Goal: Information Seeking & Learning: Learn about a topic

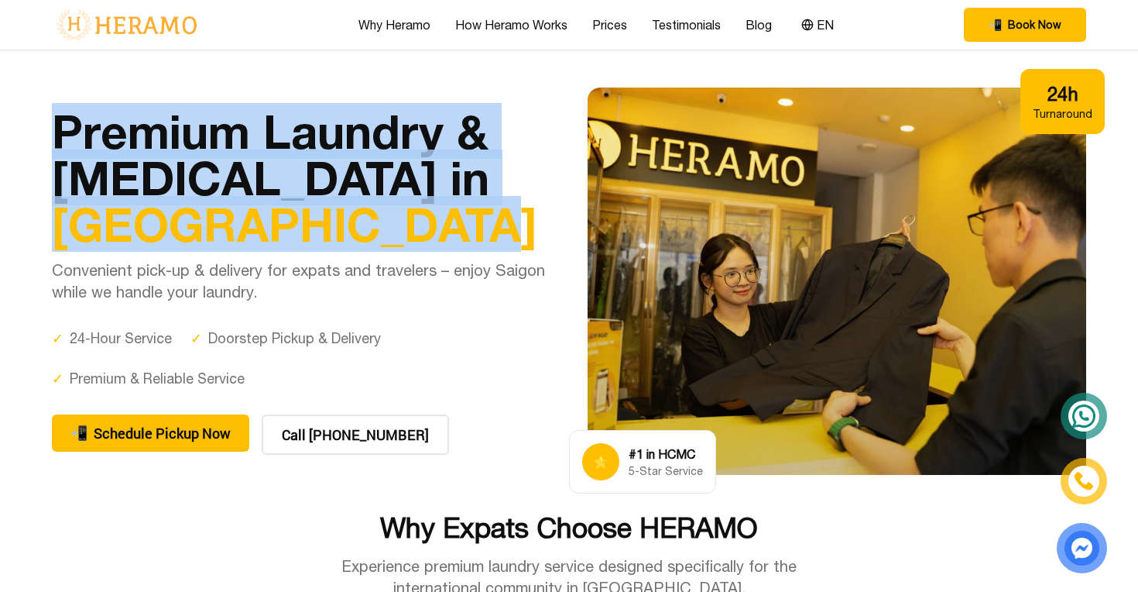
drag, startPoint x: 60, startPoint y: 124, endPoint x: 338, endPoint y: 221, distance: 295.3
click at [338, 221] on h1 "Premium Laundry & [MEDICAL_DATA] in [GEOGRAPHIC_DATA]" at bounding box center [301, 177] width 499 height 139
copy h1 "Premium Laundry & [MEDICAL_DATA] in [GEOGRAPHIC_DATA]"
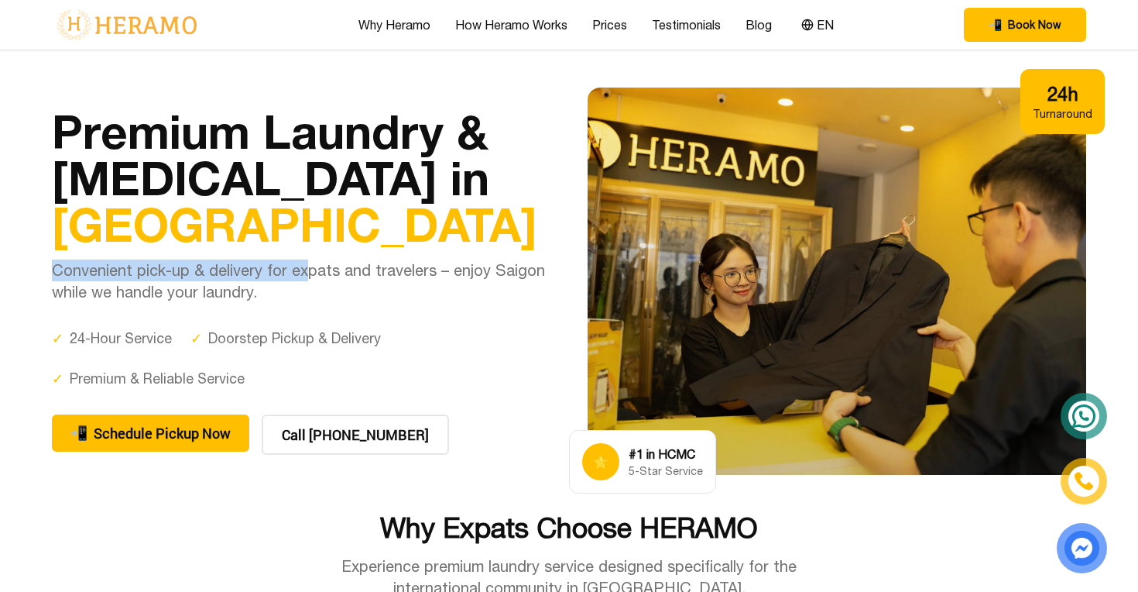
drag, startPoint x: 53, startPoint y: 268, endPoint x: 306, endPoint y: 272, distance: 252.4
click at [306, 272] on p "Convenient pick-up & delivery for expats and travelers – enjoy Saigon while we …" at bounding box center [301, 280] width 499 height 43
click at [427, 269] on p "Convenient pick-up & delivery for expats and travelers – enjoy Saigon while we …" at bounding box center [301, 280] width 499 height 43
copy p "Convenient pick-up & delivery for expats and travelers"
click at [472, 296] on p "Convenient pick-up & delivery for expats and travelers – enjoy Saigon while we …" at bounding box center [301, 280] width 499 height 43
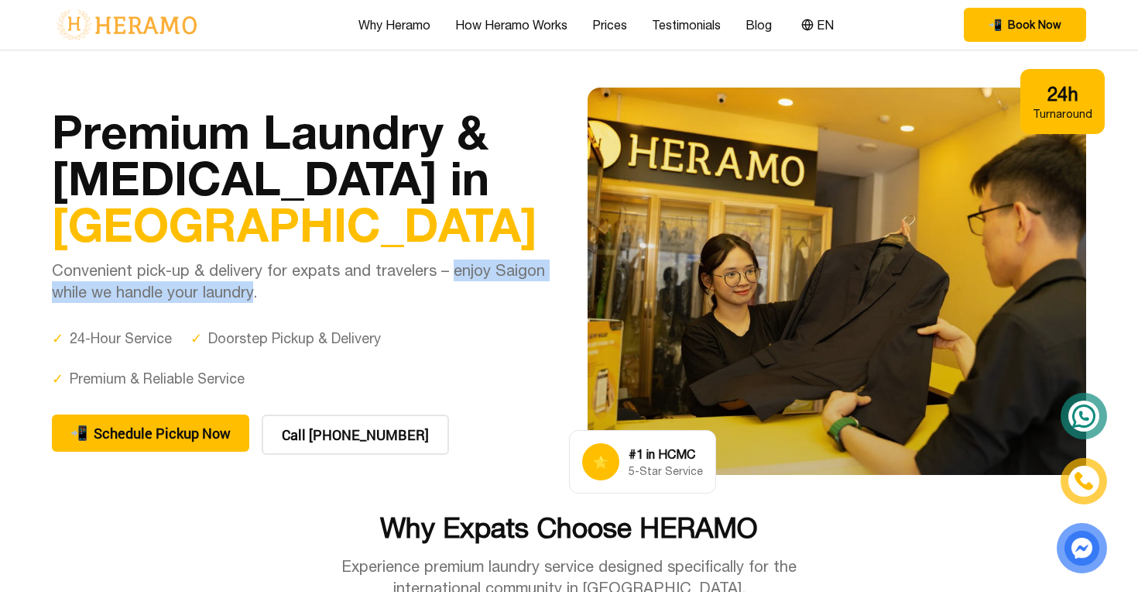
drag, startPoint x: 446, startPoint y: 273, endPoint x: 252, endPoint y: 285, distance: 194.7
click at [252, 285] on p "Convenient pick-up & delivery for expats and travelers – enjoy Saigon while we …" at bounding box center [301, 280] width 499 height 43
copy p "enjoy Saigon while we handle your laundry"
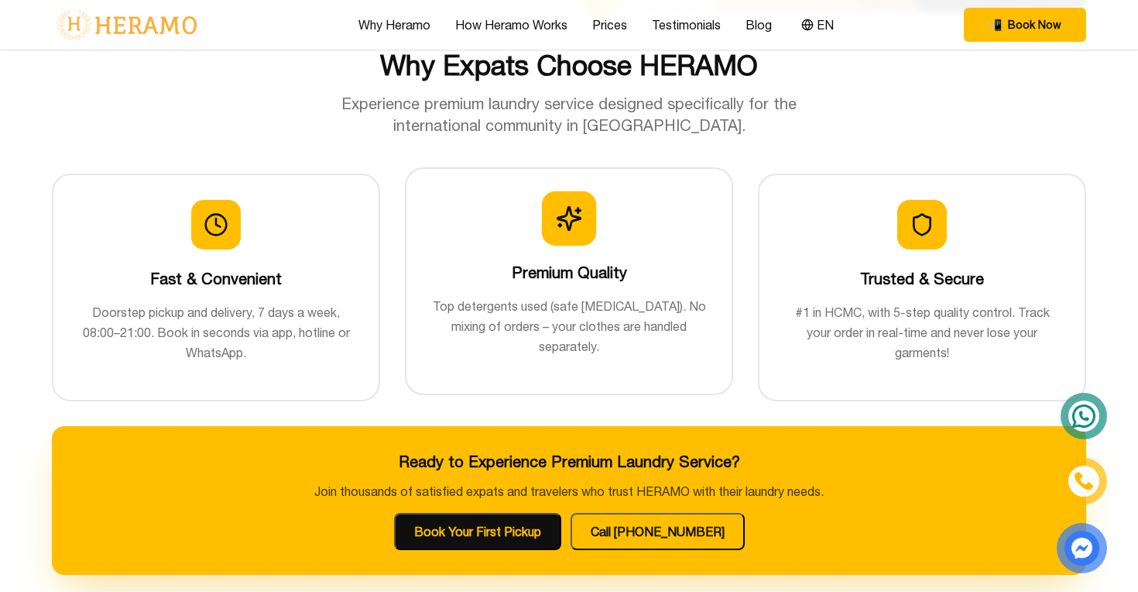
scroll to position [465, 0]
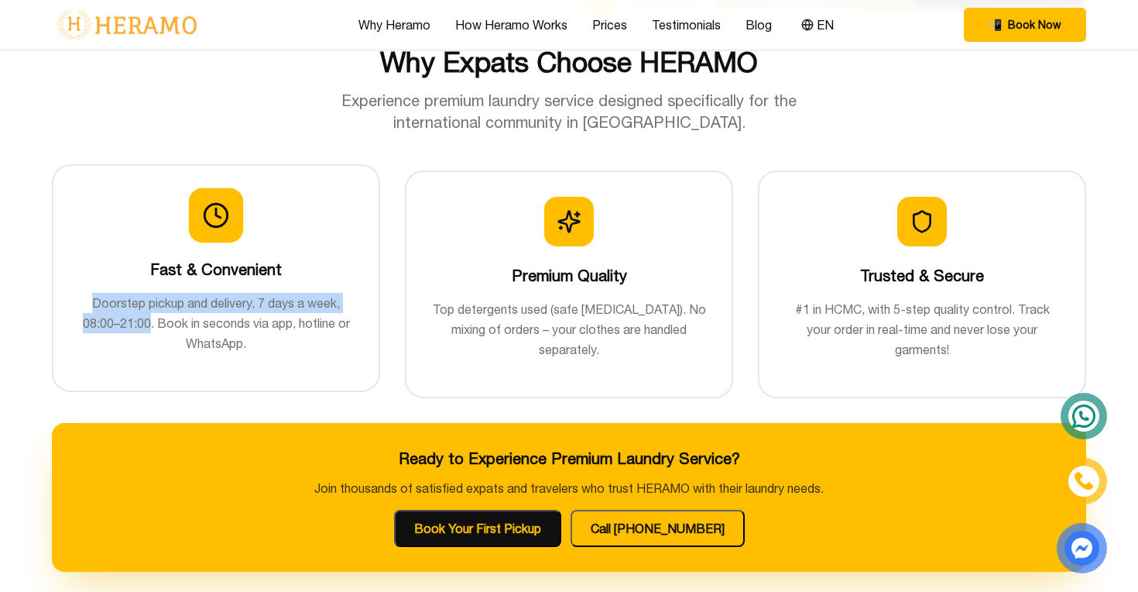
drag, startPoint x: 93, startPoint y: 302, endPoint x: 149, endPoint y: 318, distance: 58.1
click at [149, 318] on p "Doorstep pickup and delivery, 7 days a week, 08:00–21:00. Book in seconds via a…" at bounding box center [216, 323] width 276 height 60
copy p "Doorstep pickup and delivery, 7 days a week, 08:00–21:00"
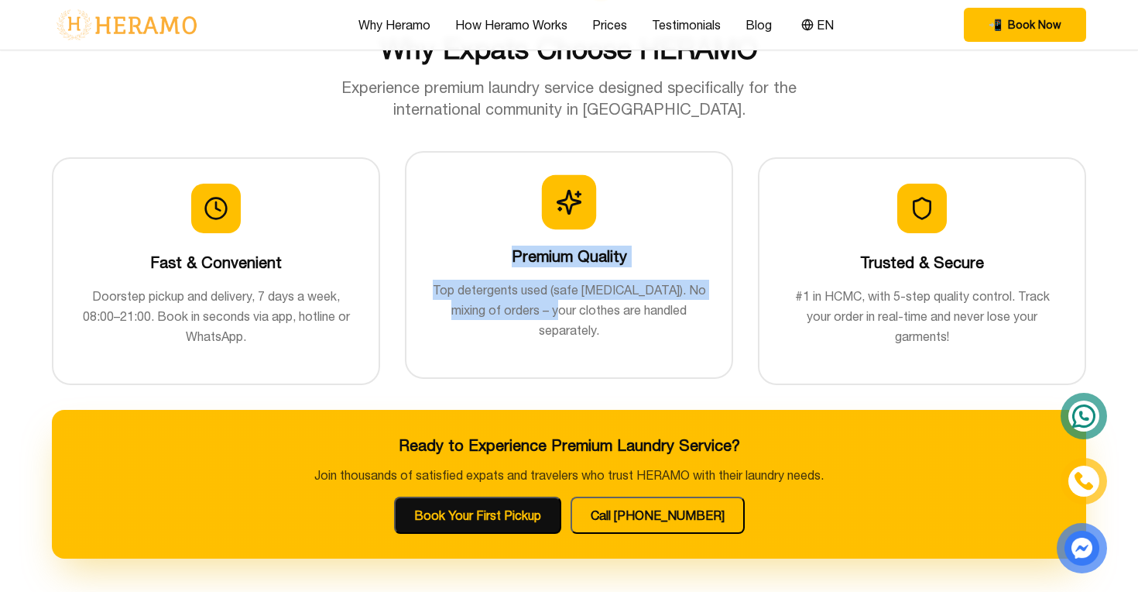
drag, startPoint x: 515, startPoint y: 256, endPoint x: 539, endPoint y: 310, distance: 58.6
click at [539, 310] on div "Premium Quality Top detergents used (safe [MEDICAL_DATA]). No mixing of orders …" at bounding box center [569, 258] width 276 height 163
copy div "Premium Quality Top detergents used (safe [MEDICAL_DATA]). No mixing of orders"
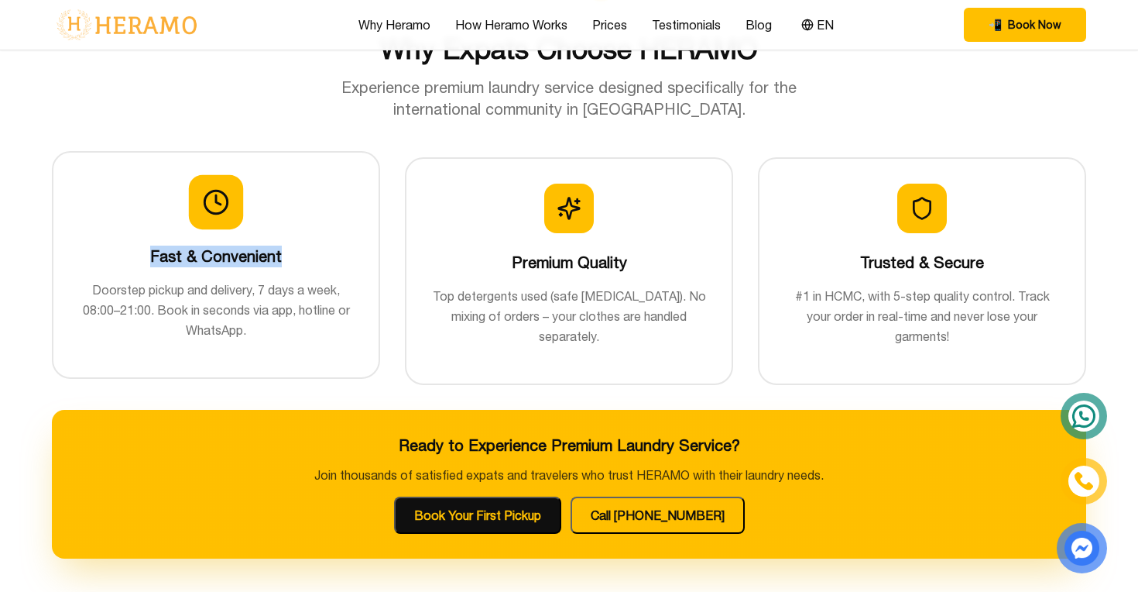
drag, startPoint x: 138, startPoint y: 256, endPoint x: 307, endPoint y: 256, distance: 168.8
click at [307, 256] on h3 "Fast & Convenient" at bounding box center [216, 256] width 276 height 22
copy h3 "Fast & Convenient"
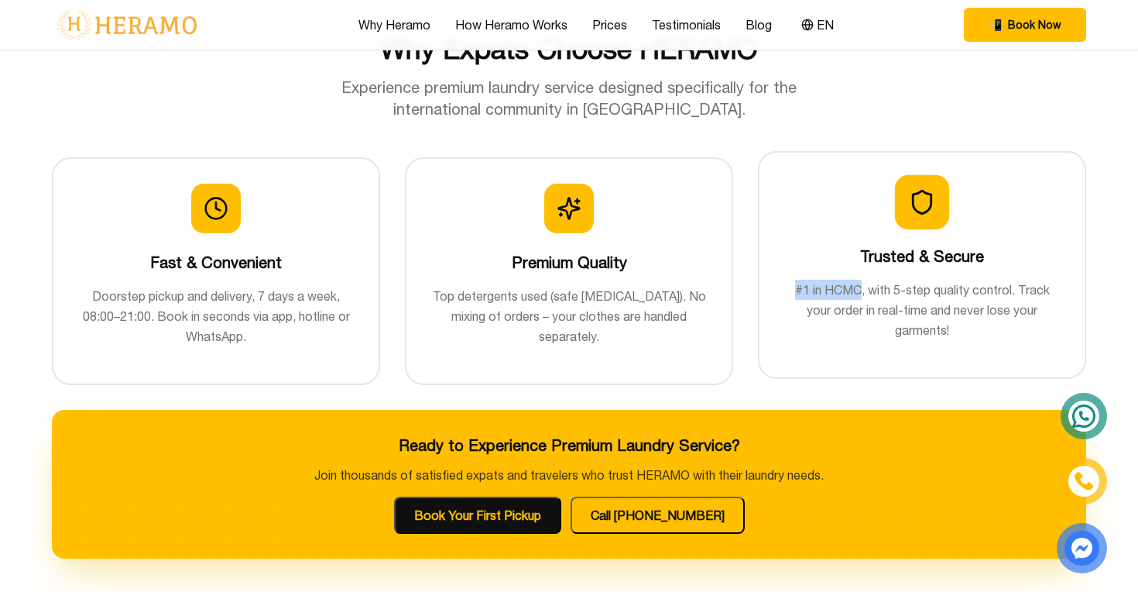
drag, startPoint x: 795, startPoint y: 293, endPoint x: 860, endPoint y: 286, distance: 65.4
click at [860, 286] on p "#1 in HCMC, with 5-step quality control. Track your order in real-time and neve…" at bounding box center [922, 310] width 276 height 60
copy p "#1 in HCMC"
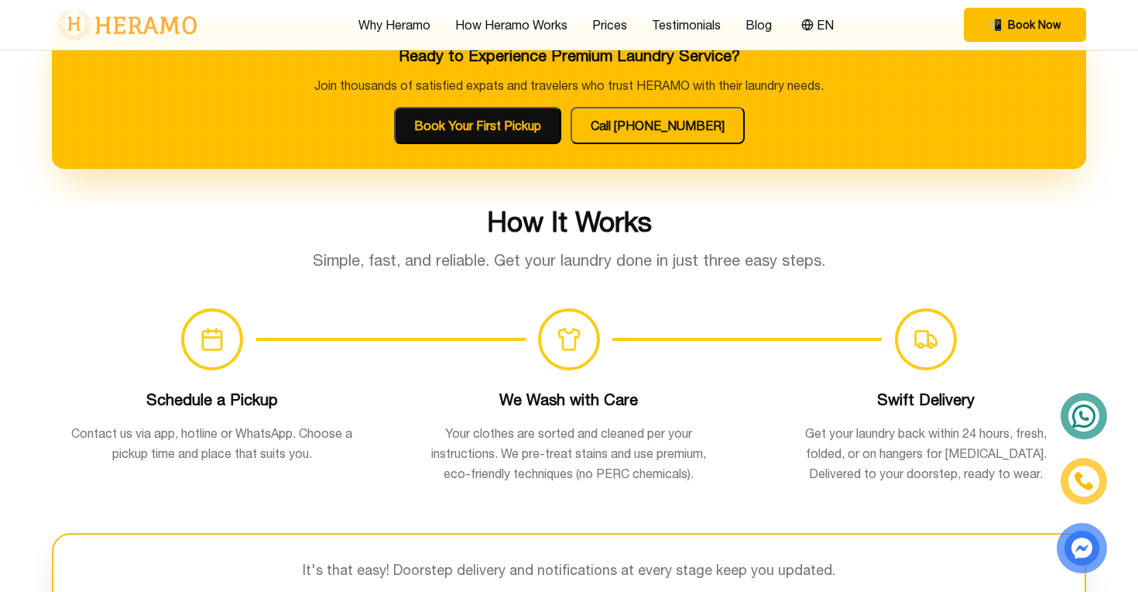
scroll to position [872, 0]
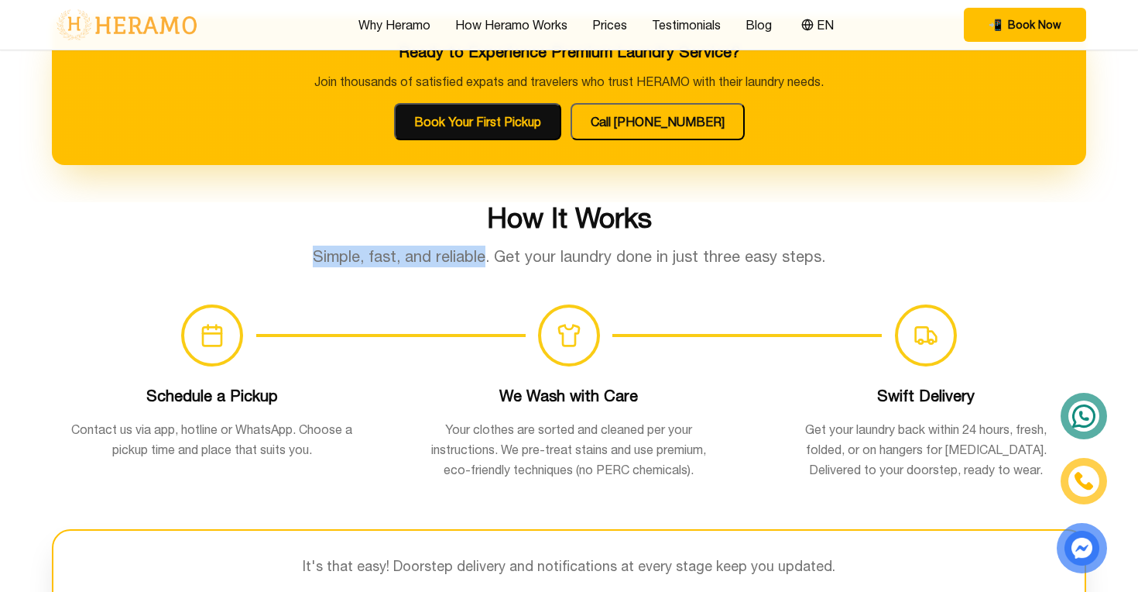
drag, startPoint x: 321, startPoint y: 256, endPoint x: 485, endPoint y: 256, distance: 164.1
click at [485, 256] on p "Simple, fast, and reliable. Get your laundry done in just three easy steps." at bounding box center [569, 256] width 520 height 22
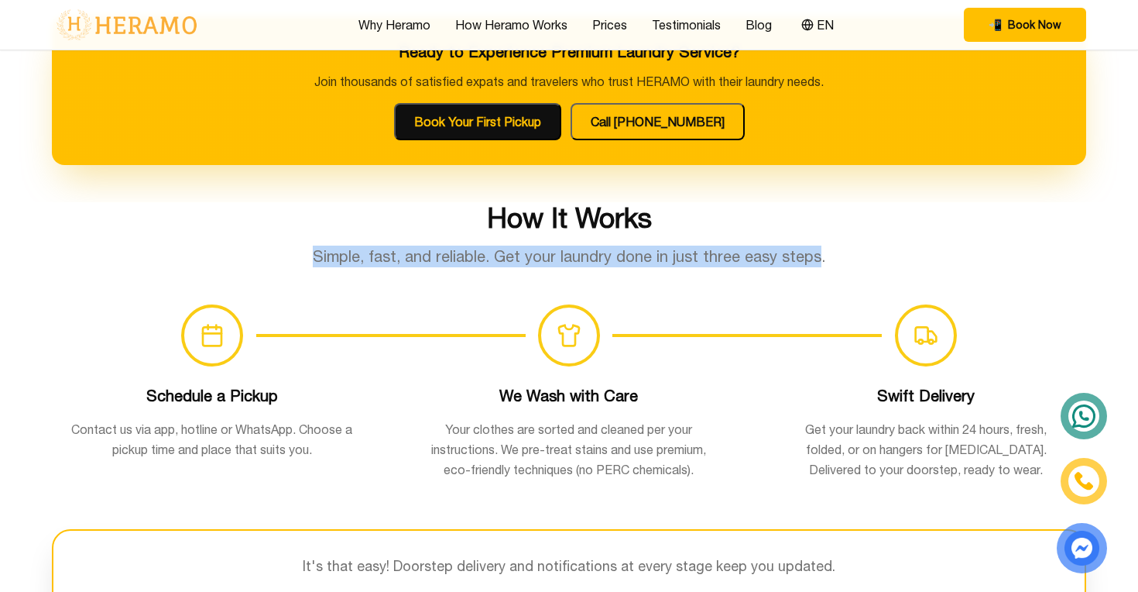
click at [815, 260] on p "Simple, fast, and reliable. Get your laundry done in just three easy steps." at bounding box center [569, 256] width 520 height 22
copy p "Simple, fast, and reliable. Get your laundry done in just three easy steps"
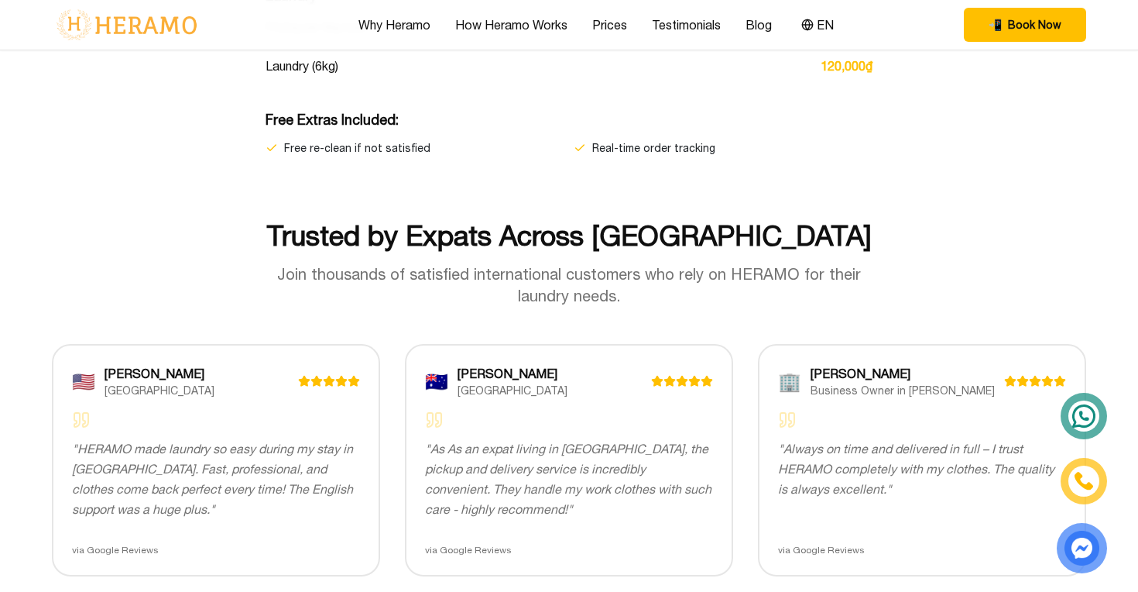
scroll to position [2828, 0]
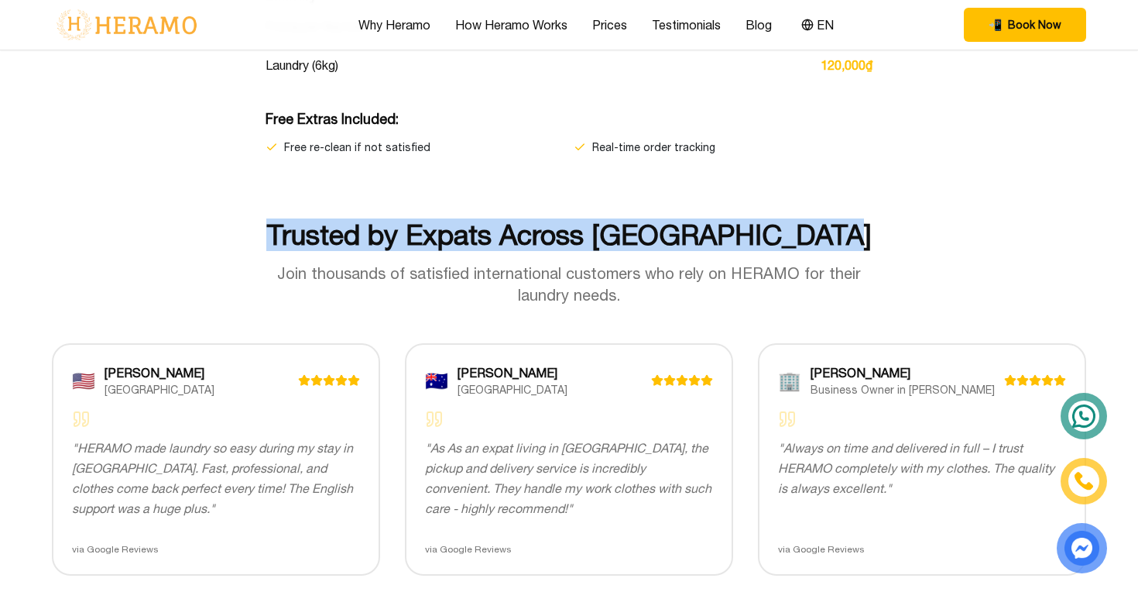
drag, startPoint x: 301, startPoint y: 233, endPoint x: 848, endPoint y: 222, distance: 546.7
click at [848, 222] on h2 "Trusted by Expats Across [GEOGRAPHIC_DATA]" at bounding box center [569, 234] width 1034 height 31
copy h2 "Trusted by Expats Across [GEOGRAPHIC_DATA]"
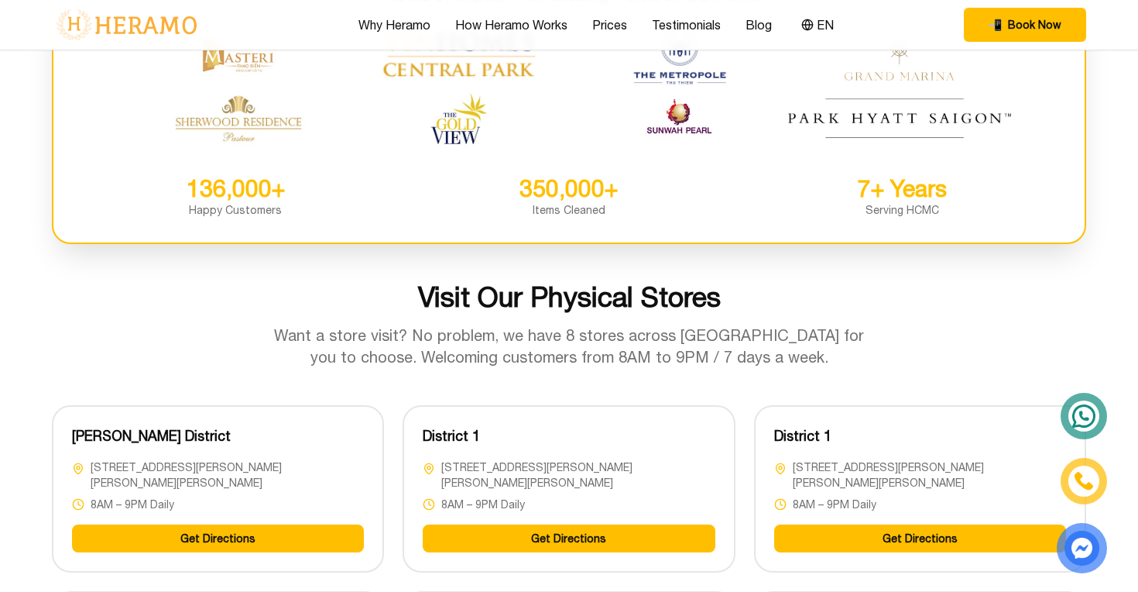
scroll to position [3531, 0]
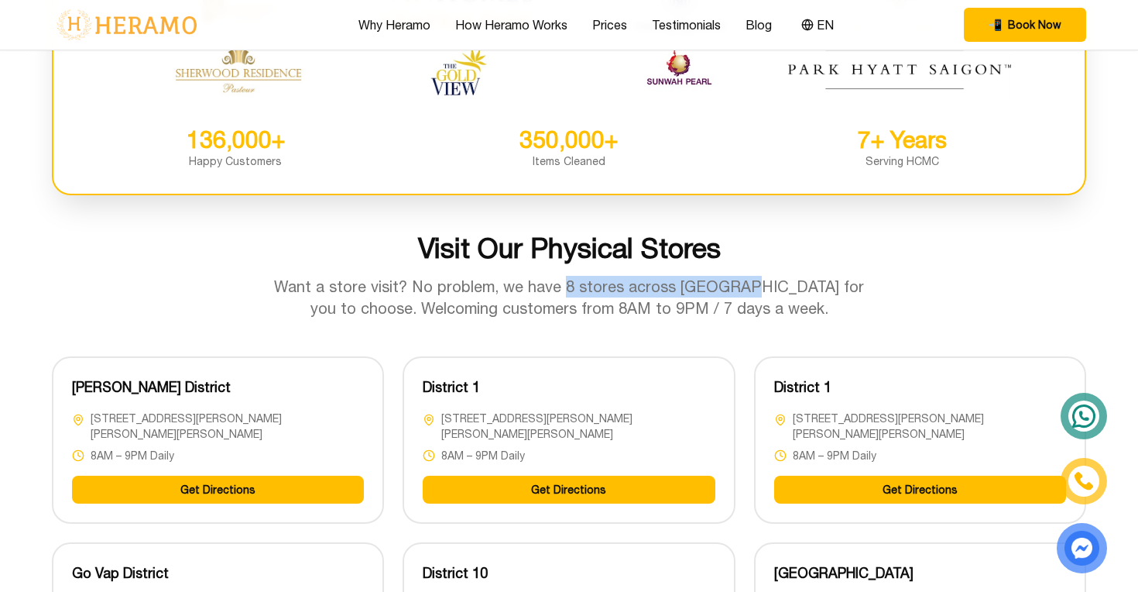
drag, startPoint x: 558, startPoint y: 287, endPoint x: 734, endPoint y: 289, distance: 175.8
click at [734, 289] on p "Want a store visit? No problem, we have 8 stores across [GEOGRAPHIC_DATA] for y…" at bounding box center [569, 297] width 595 height 43
copy p "8 stores across [GEOGRAPHIC_DATA]"
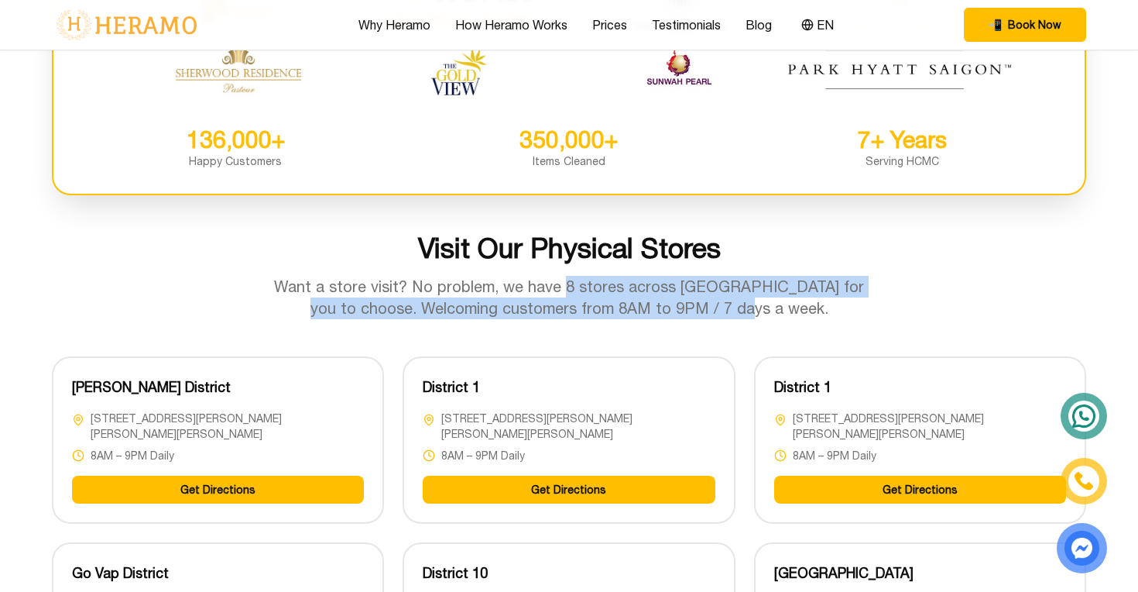
click at [763, 310] on p "Want a store visit? No problem, we have 8 stores across [GEOGRAPHIC_DATA] for y…" at bounding box center [569, 297] width 595 height 43
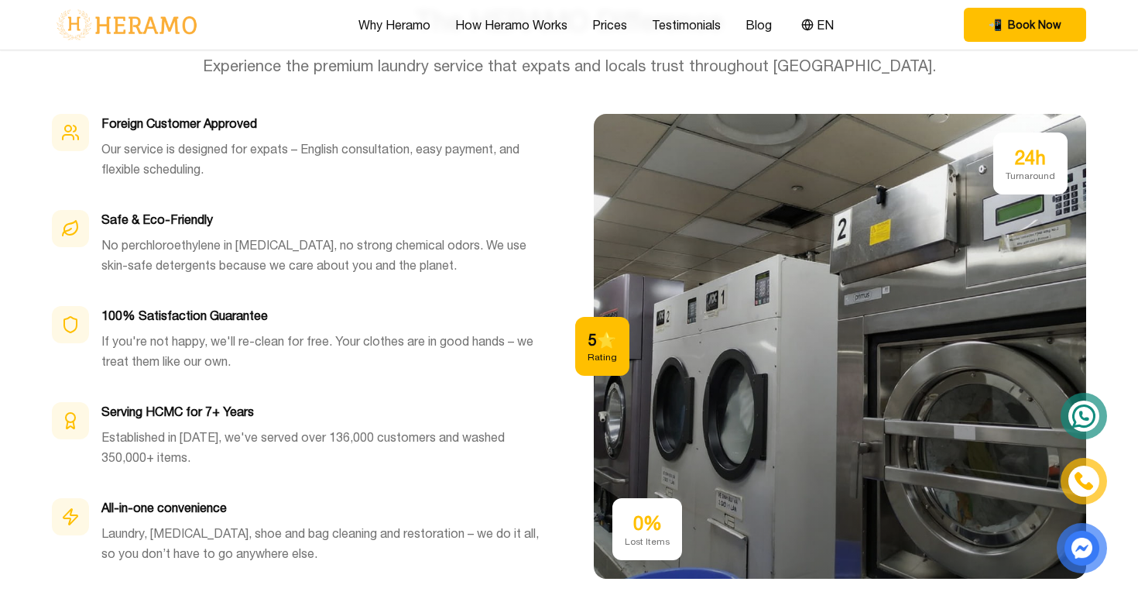
scroll to position [4511, 0]
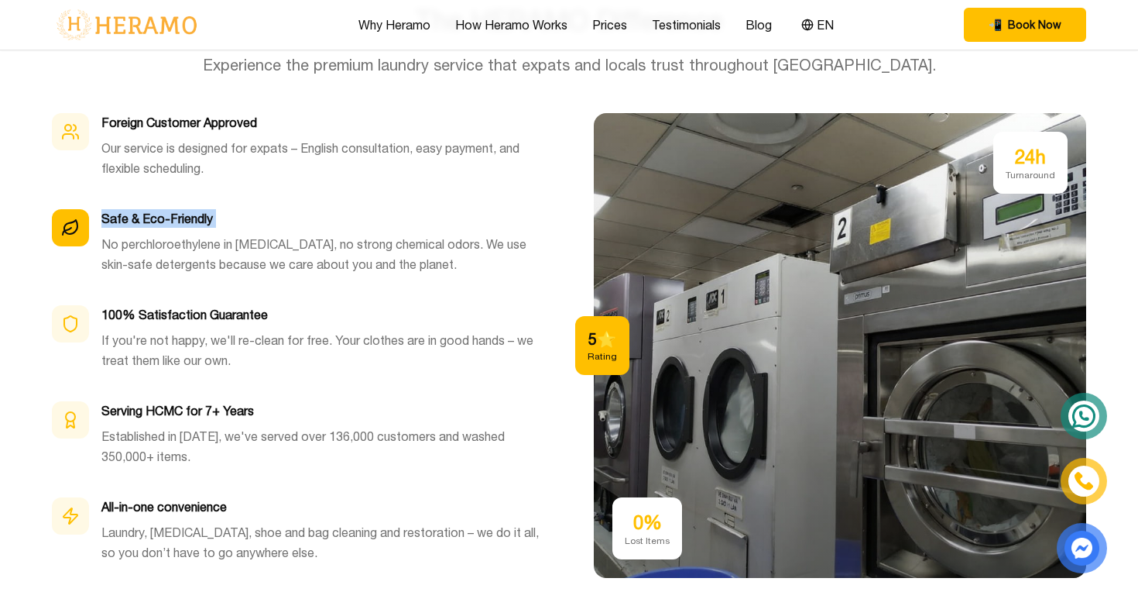
drag, startPoint x: 104, startPoint y: 204, endPoint x: 238, endPoint y: 214, distance: 135.0
click at [238, 214] on div "Safe & Eco-Friendly No perchloroethylene in [MEDICAL_DATA], no strong chemical …" at bounding box center [322, 247] width 443 height 77
click at [162, 401] on h3 "Serving HCMC for 7+ Years" at bounding box center [322, 410] width 443 height 19
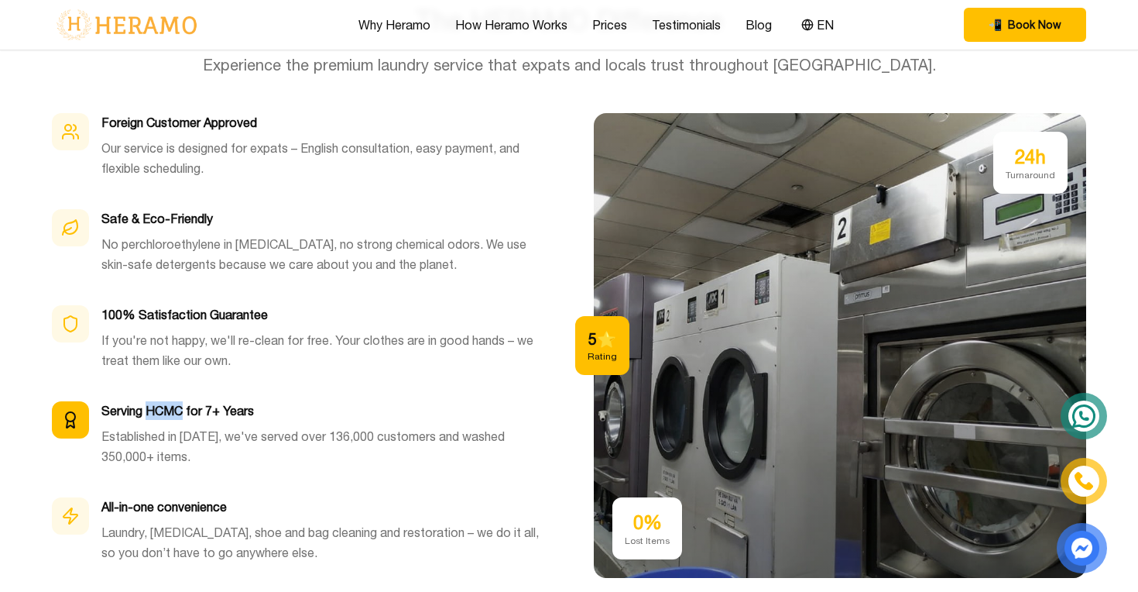
click at [162, 401] on h3 "Serving HCMC for 7+ Years" at bounding box center [322, 410] width 443 height 19
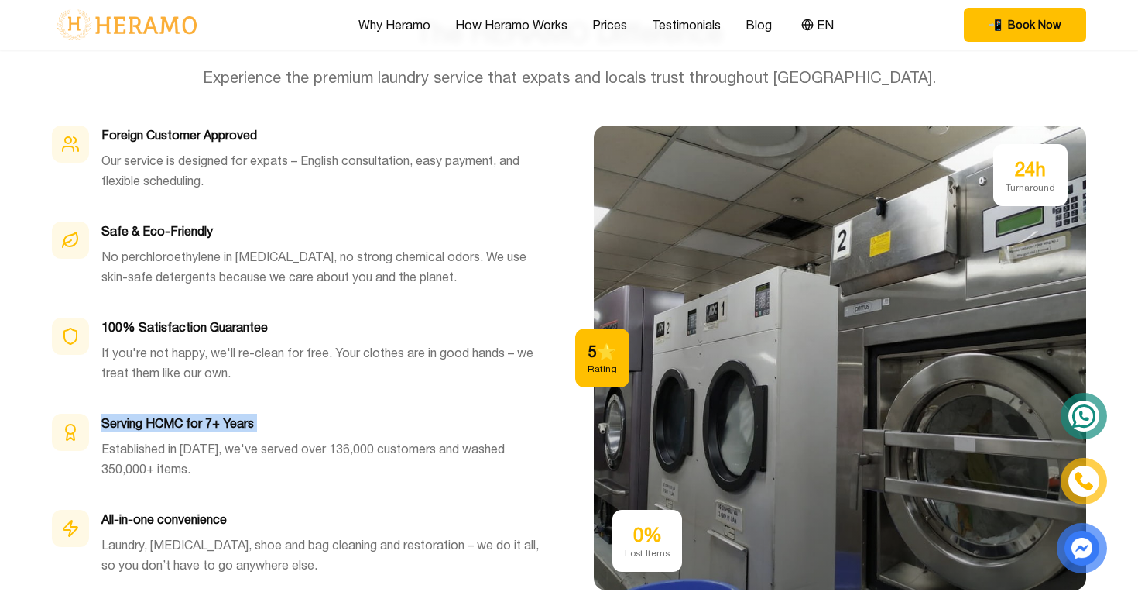
scroll to position [4498, 0]
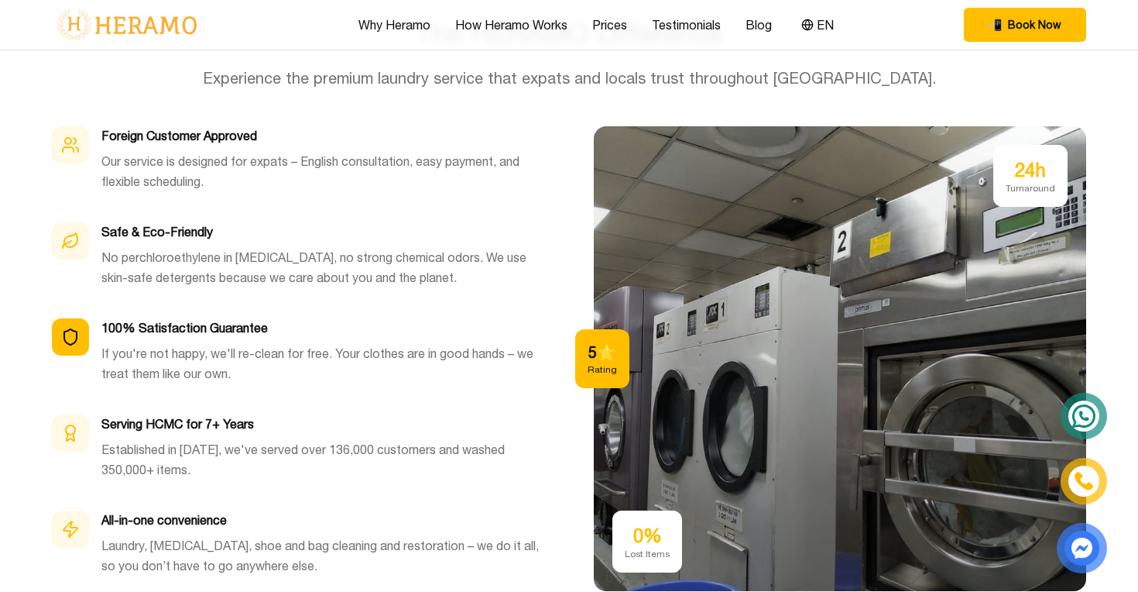
click at [173, 318] on h3 "100% Satisfaction Guarantee" at bounding box center [322, 327] width 443 height 19
click at [430, 318] on h3 "100% Satisfaction Guarantee" at bounding box center [322, 327] width 443 height 19
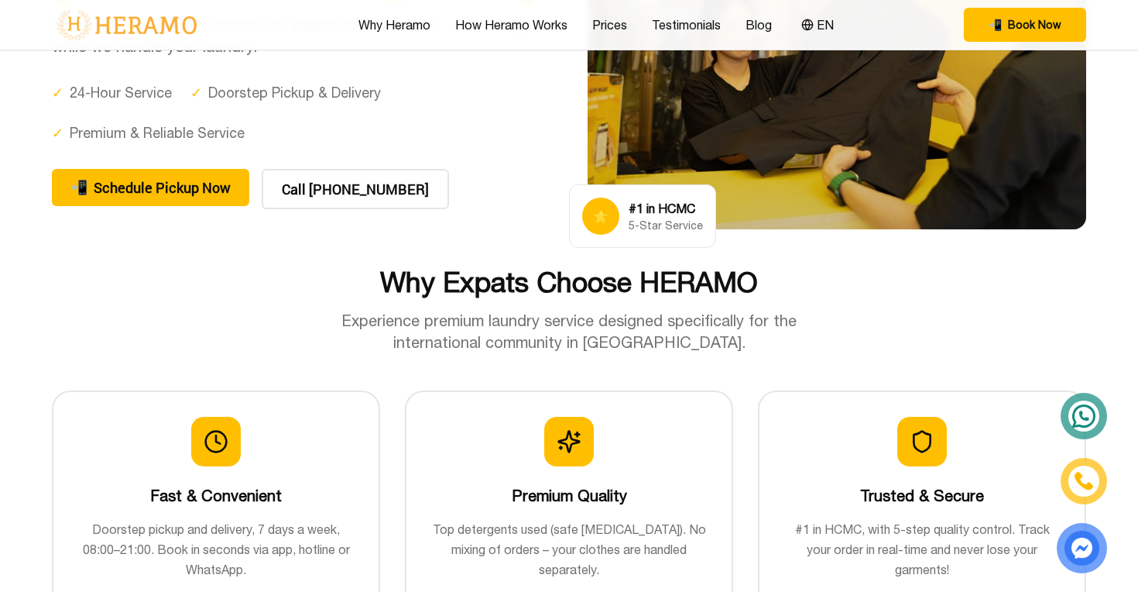
scroll to position [246, 0]
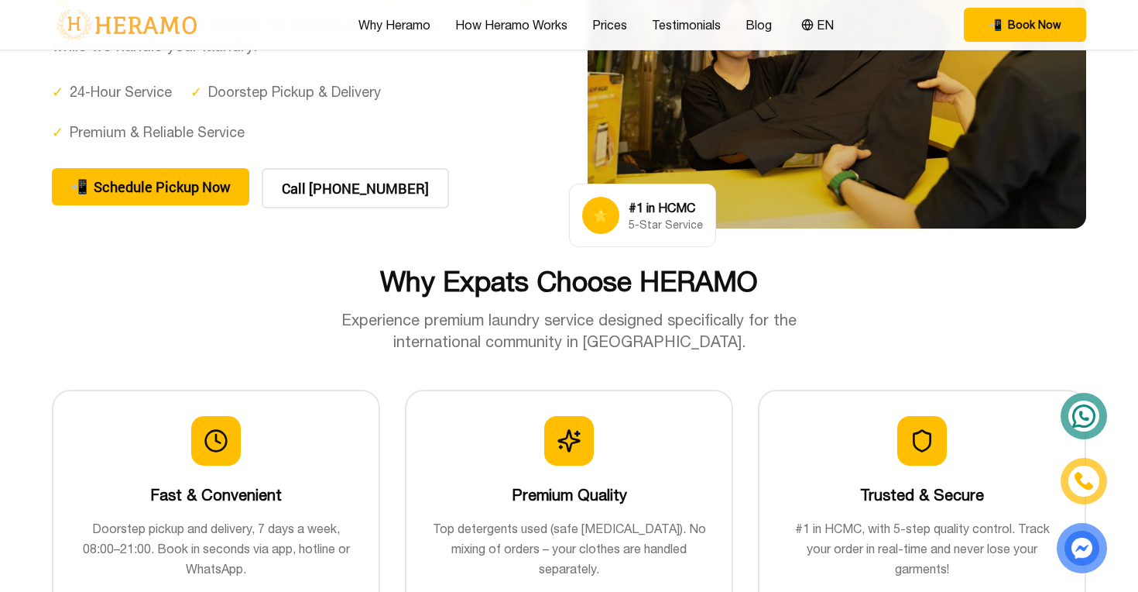
click at [399, 323] on p "Experience premium laundry service designed specifically for the international …" at bounding box center [569, 330] width 520 height 43
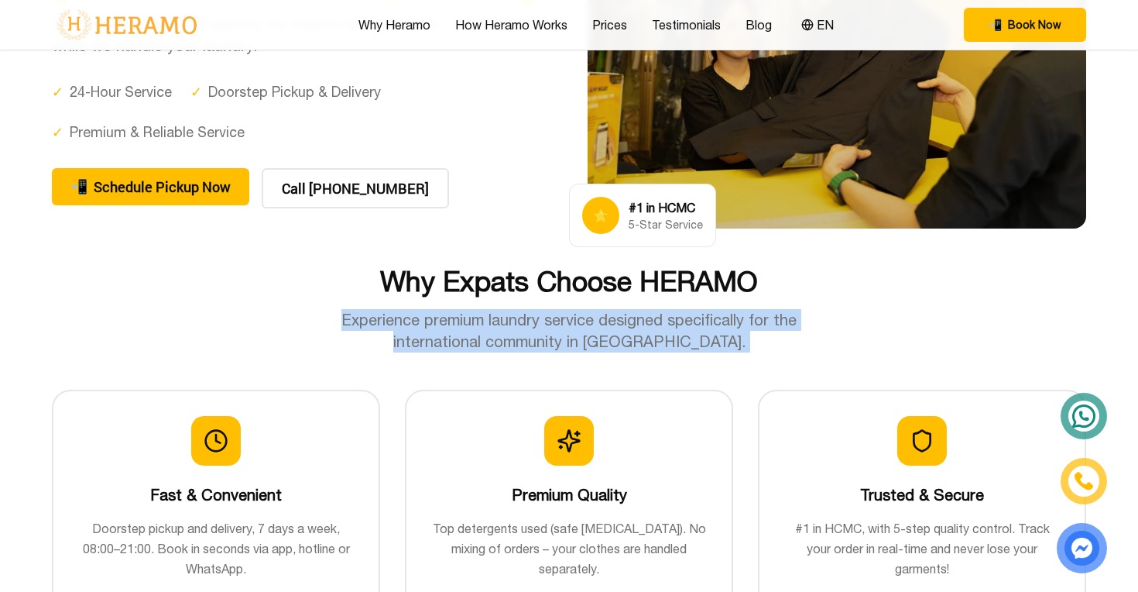
click at [399, 323] on p "Experience premium laundry service designed specifically for the international …" at bounding box center [569, 330] width 520 height 43
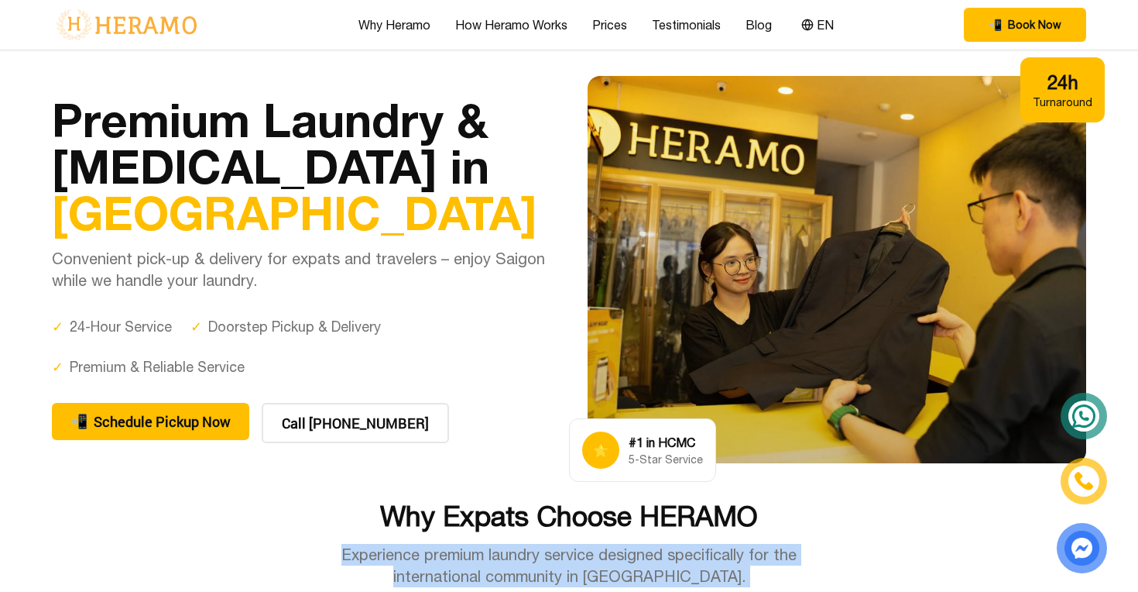
scroll to position [0, 0]
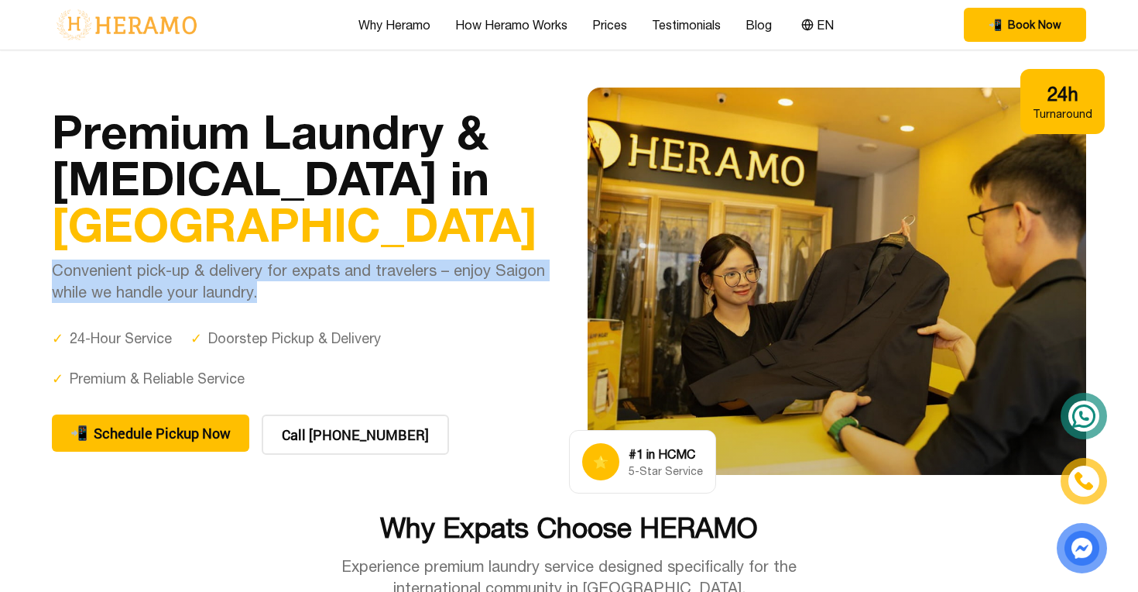
drag, startPoint x: 54, startPoint y: 269, endPoint x: 266, endPoint y: 290, distance: 213.2
click at [266, 290] on p "Convenient pick-up & delivery for expats and travelers – enjoy Saigon while we …" at bounding box center [301, 280] width 499 height 43
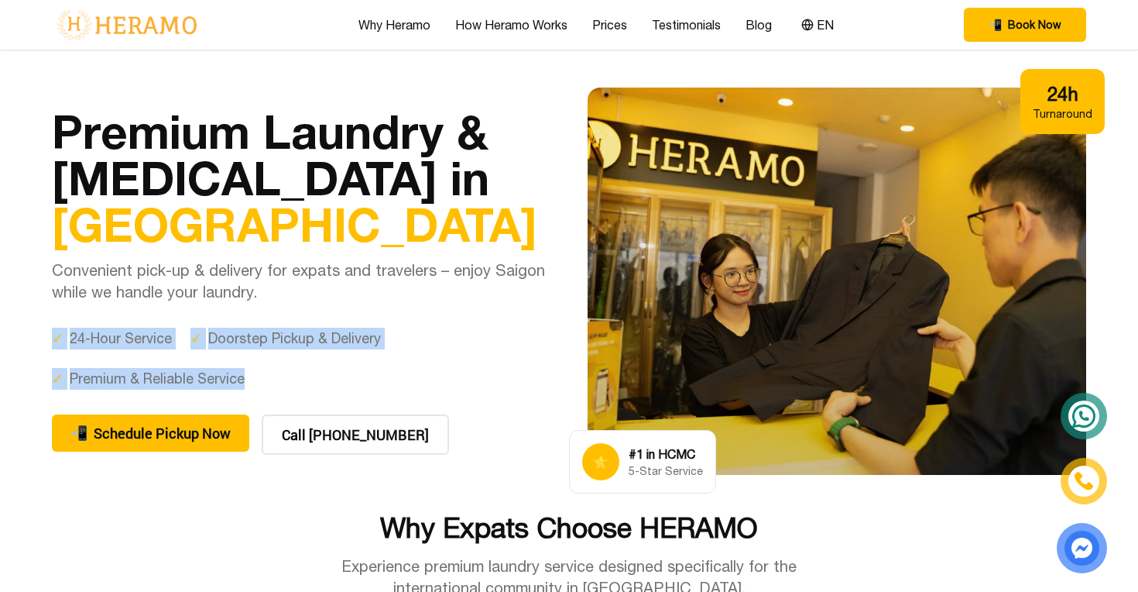
drag, startPoint x: 52, startPoint y: 341, endPoint x: 238, endPoint y: 380, distance: 190.7
click at [238, 380] on div "✓ 24-Hour Service ✓ Doorstep Pickup & Delivery ✓ Premium & Reliable Service" at bounding box center [301, 359] width 499 height 62
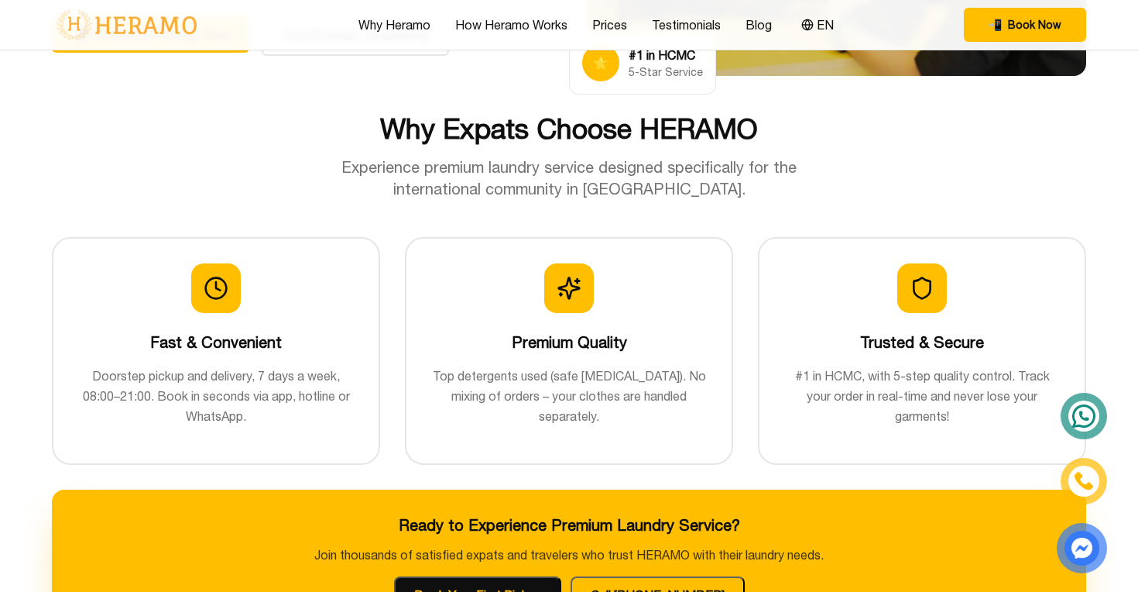
scroll to position [405, 0]
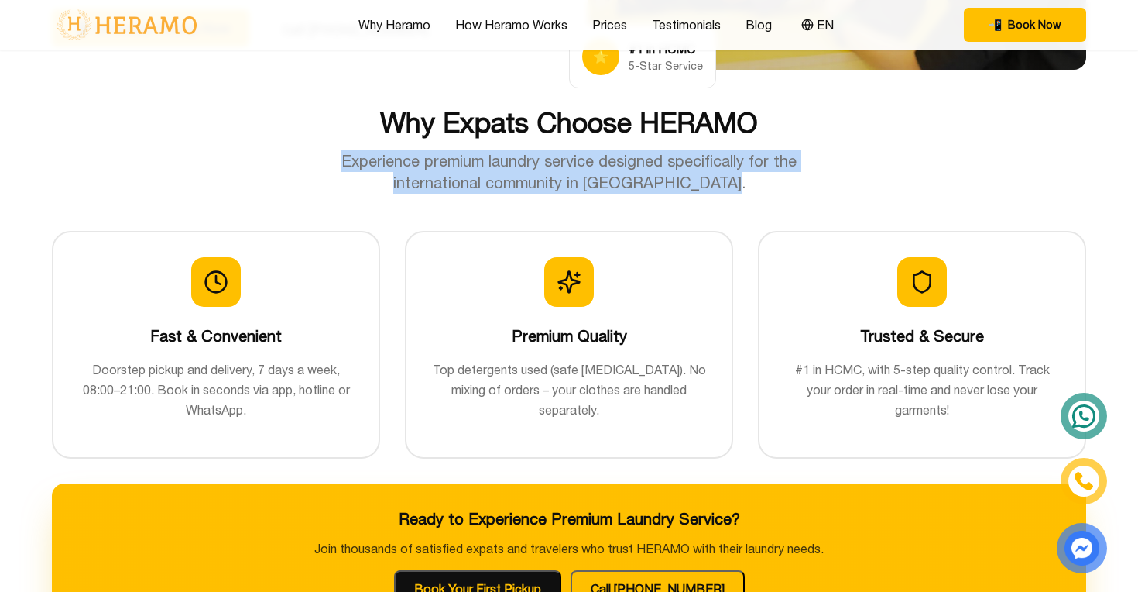
drag, startPoint x: 348, startPoint y: 165, endPoint x: 756, endPoint y: 185, distance: 408.5
click at [756, 185] on p "Experience premium laundry service designed specifically for the international …" at bounding box center [569, 171] width 520 height 43
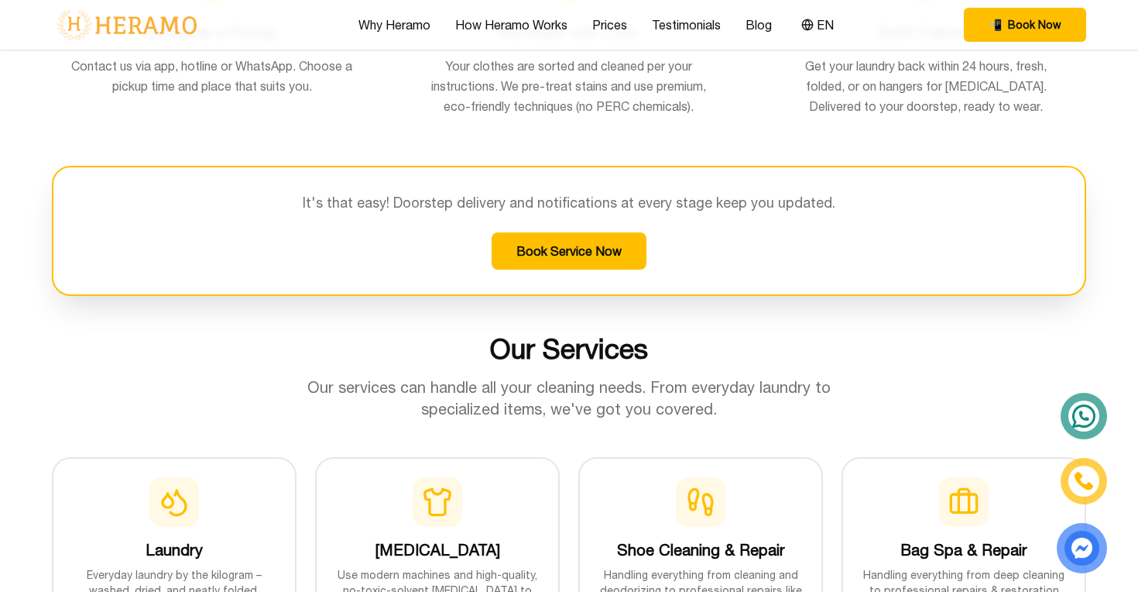
scroll to position [1236, 0]
click at [503, 389] on p "Our services can handle all your cleaning needs. From everyday laundry to speci…" at bounding box center [569, 397] width 595 height 43
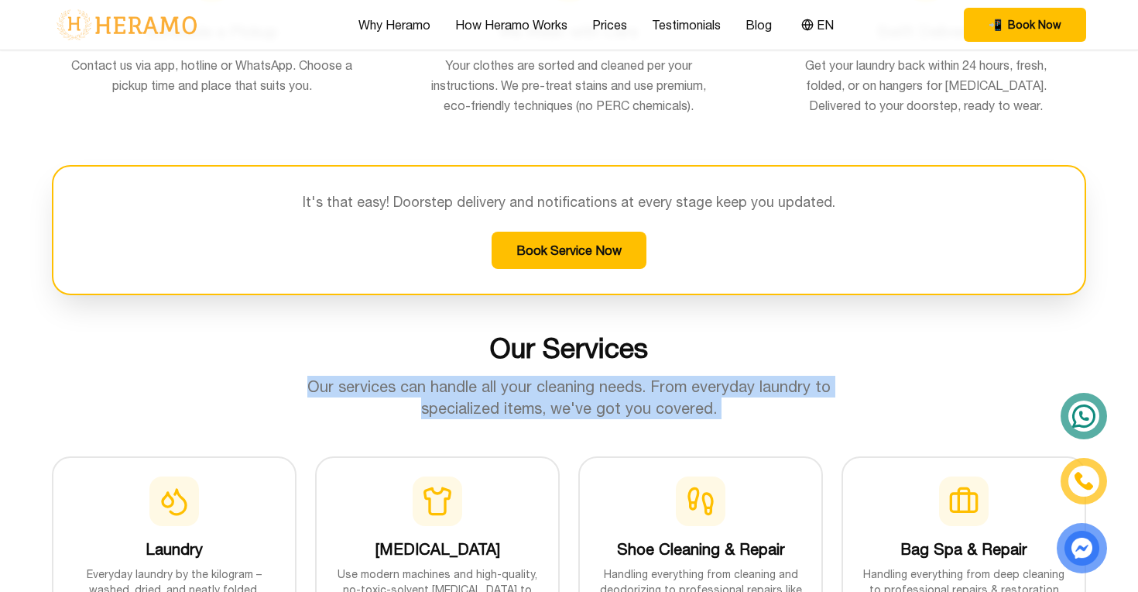
click at [503, 389] on p "Our services can handle all your cleaning needs. From everyday laundry to speci…" at bounding box center [569, 397] width 595 height 43
